Goal: Task Accomplishment & Management: Manage account settings

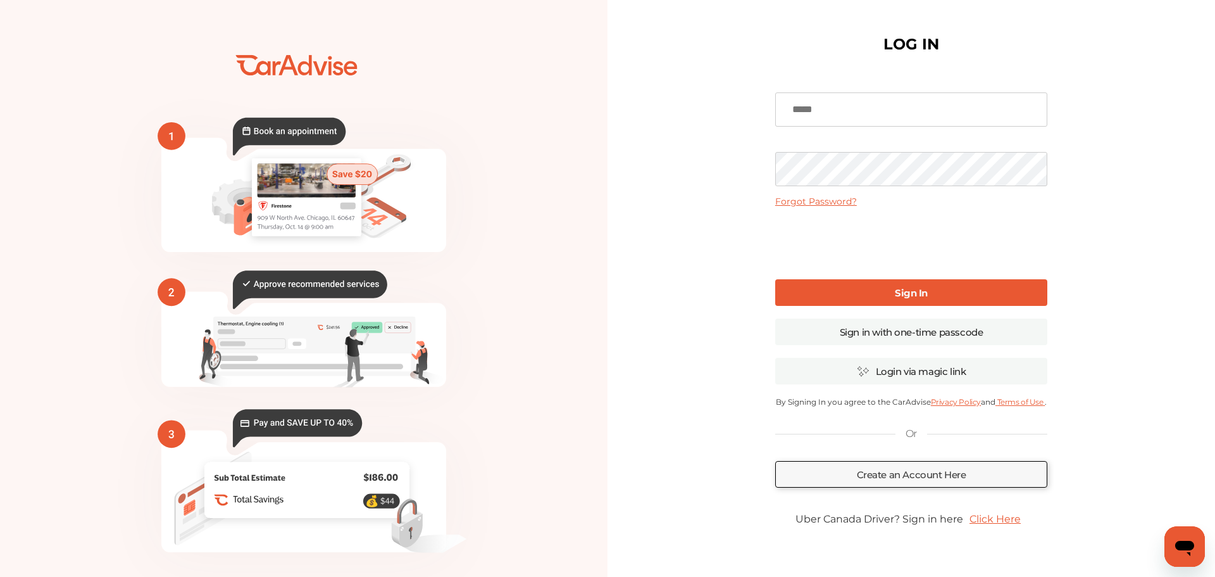
type input "**********"
click at [820, 292] on link "Sign In" at bounding box center [912, 292] width 272 height 27
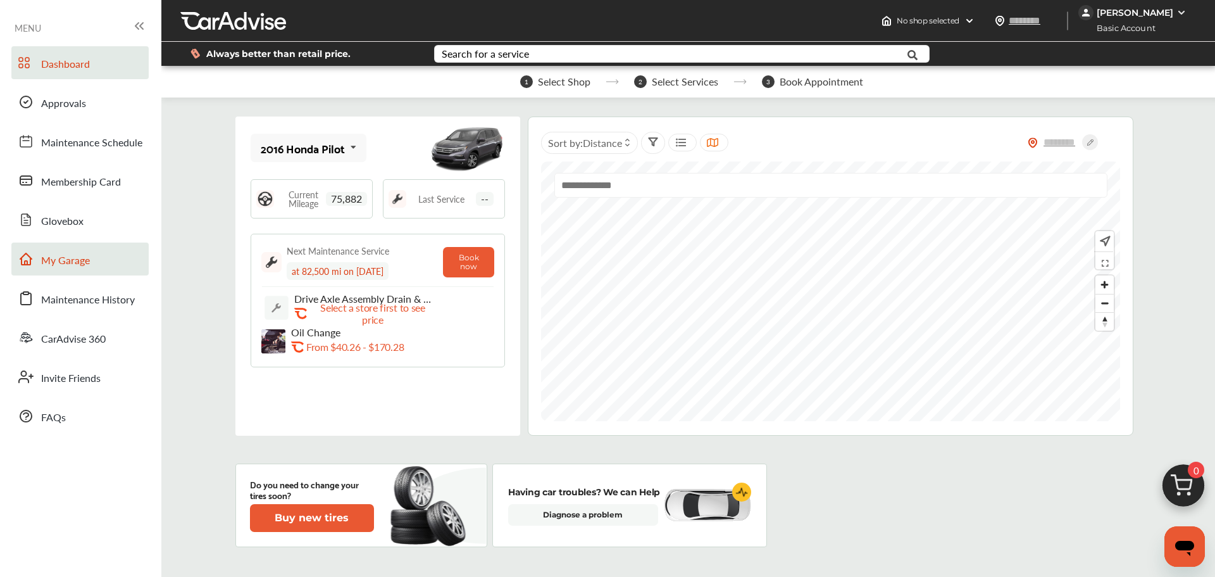
click at [89, 257] on span "My Garage" at bounding box center [65, 261] width 49 height 16
